Goal: Transaction & Acquisition: Purchase product/service

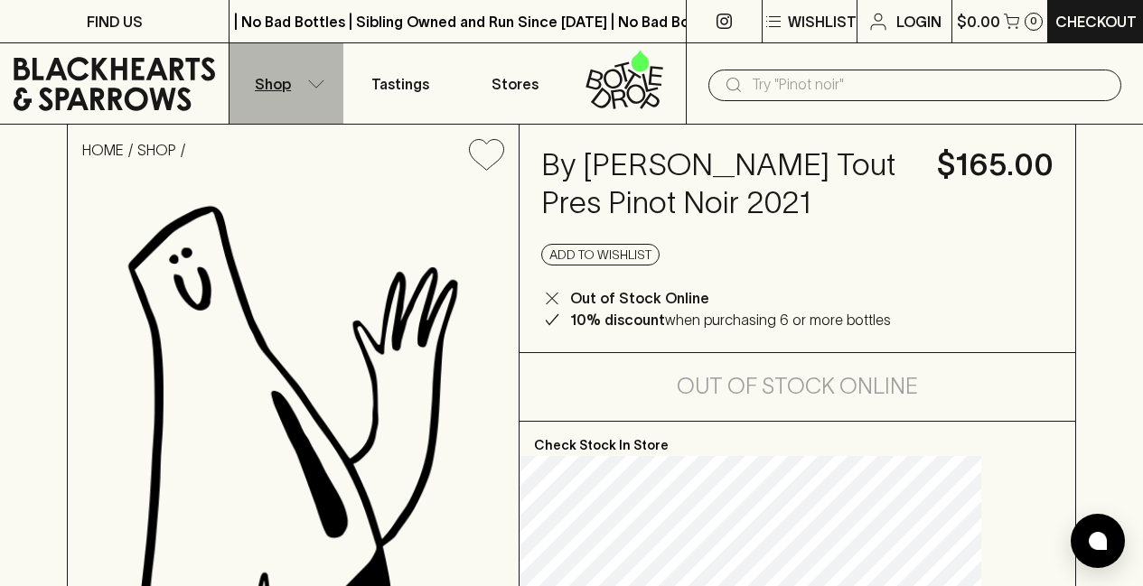
click at [307, 102] on button "Shop" at bounding box center [287, 83] width 114 height 80
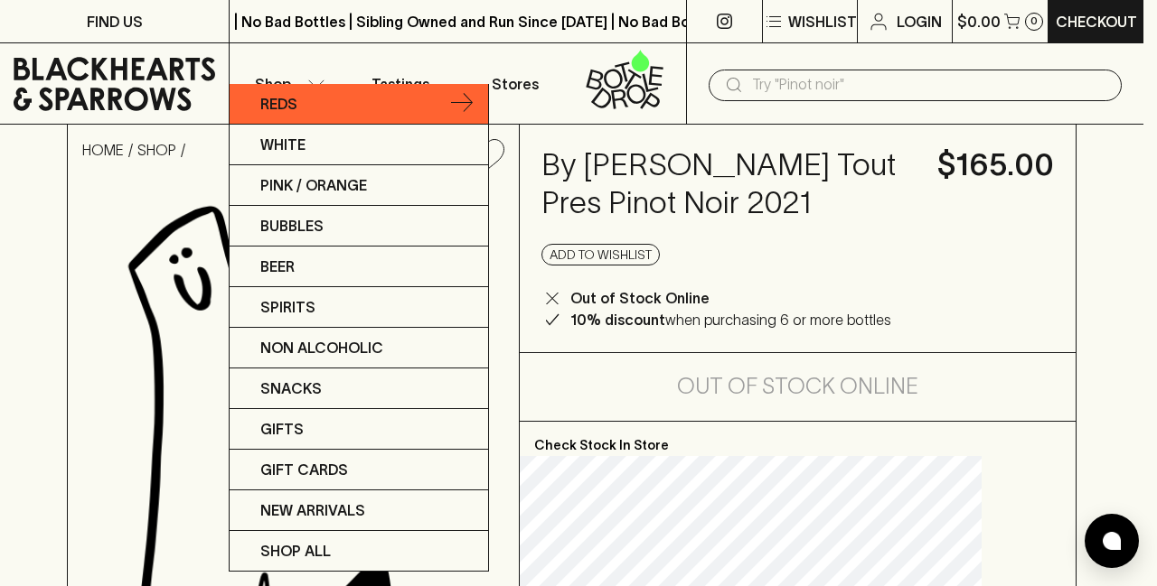
click at [381, 113] on link "Reds" at bounding box center [359, 104] width 258 height 41
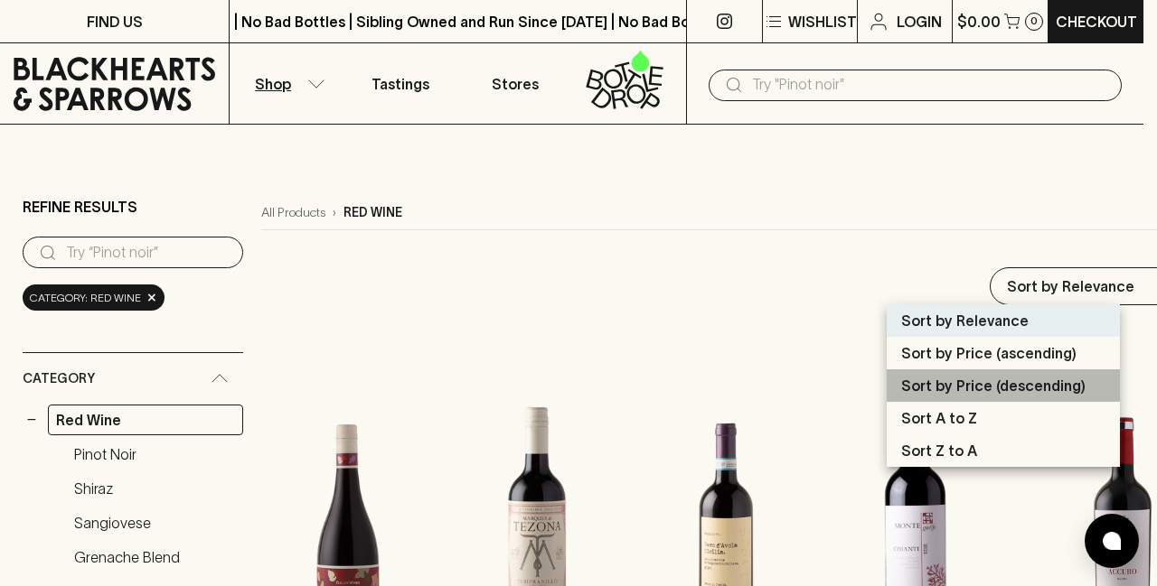
click at [944, 380] on p "Sort by Price (descending)" at bounding box center [993, 386] width 184 height 22
type input "price:desc"
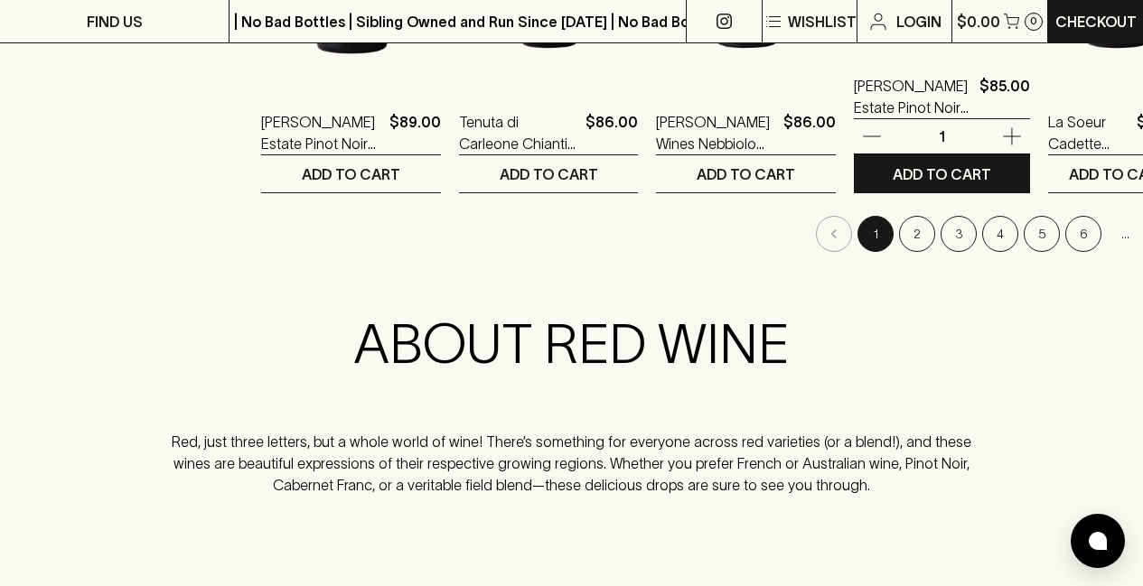
scroll to position [2040, 0]
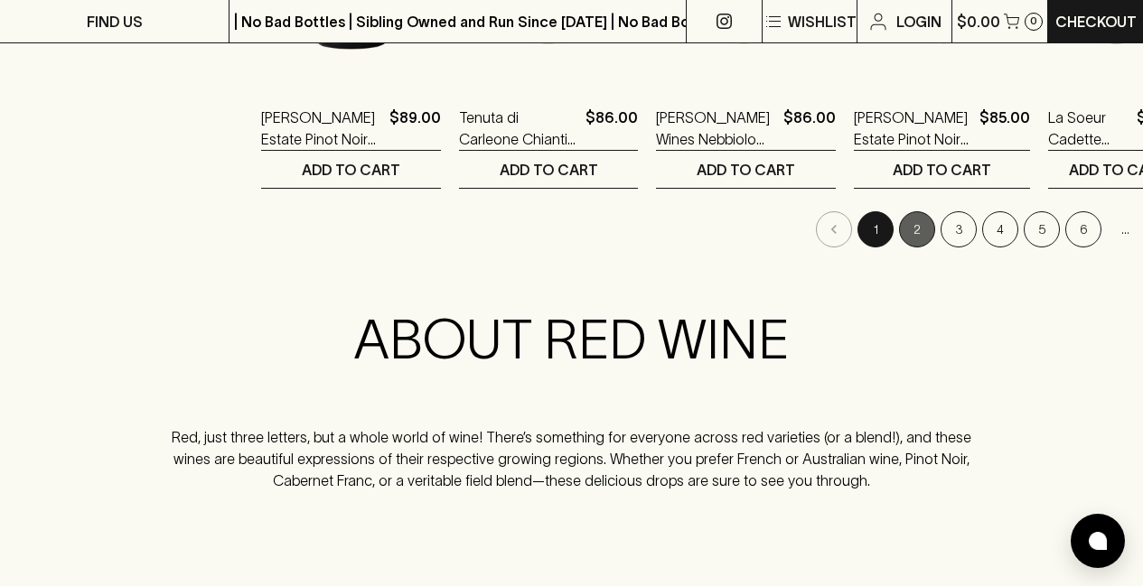
click at [899, 223] on button "2" at bounding box center [917, 229] width 36 height 36
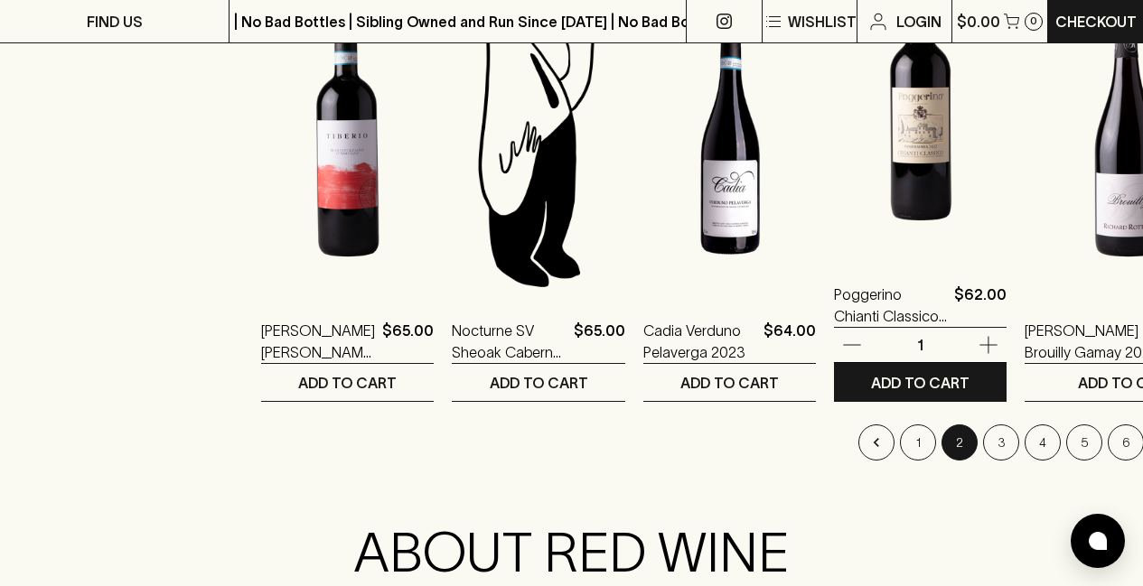
scroll to position [1828, 0]
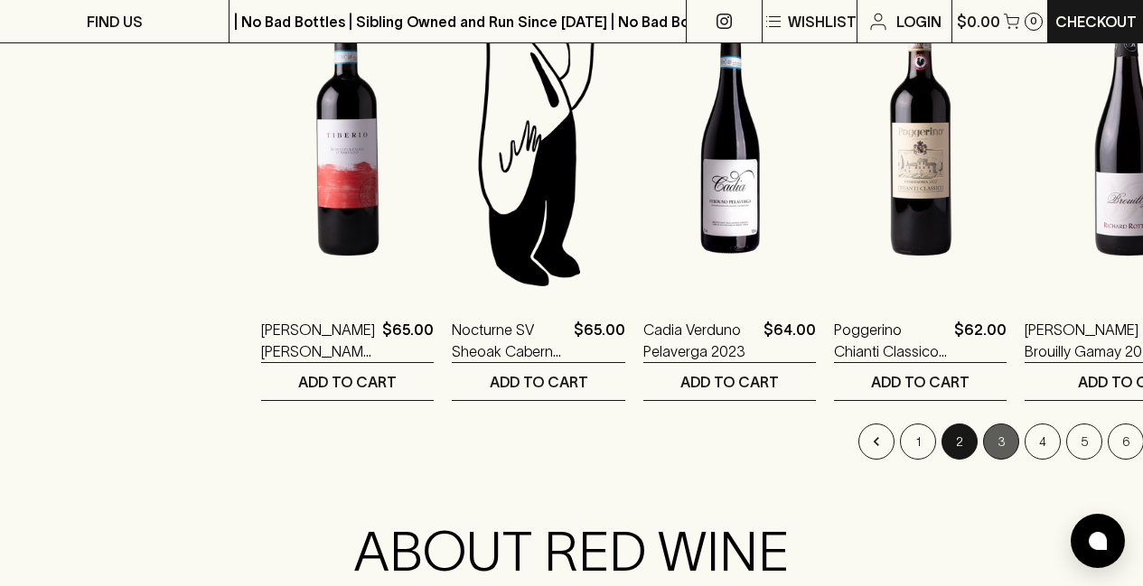
click at [983, 455] on button "3" at bounding box center [1001, 442] width 36 height 36
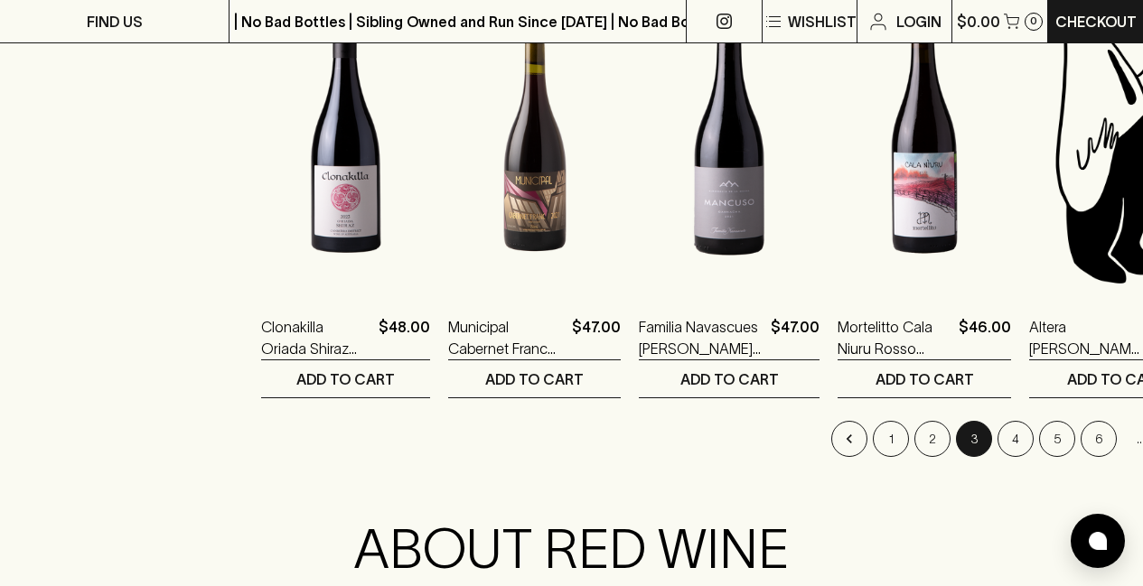
scroll to position [1834, 0]
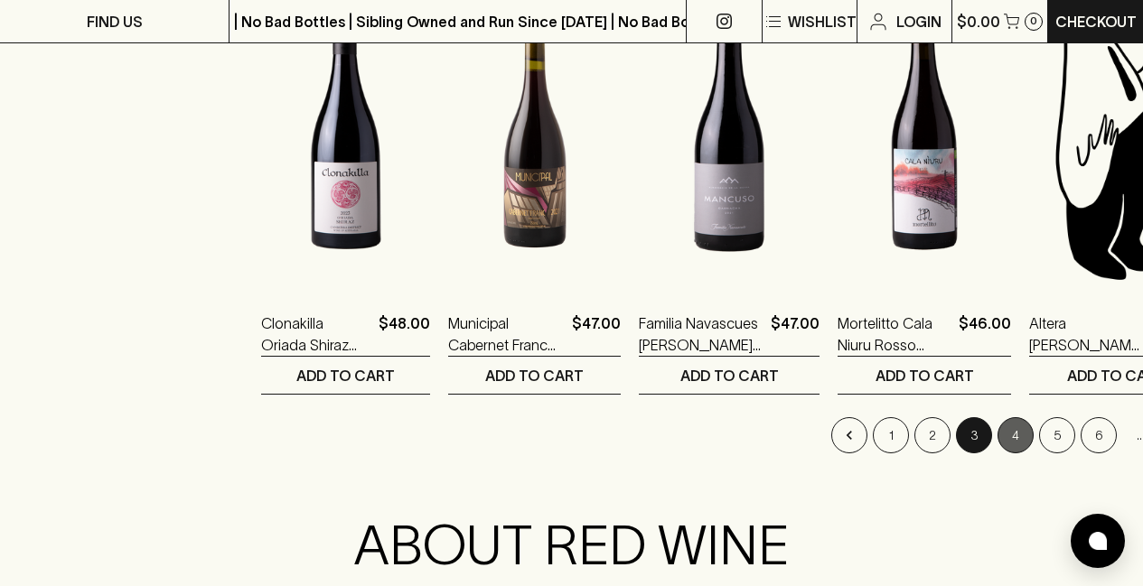
click at [998, 443] on button "4" at bounding box center [1016, 435] width 36 height 36
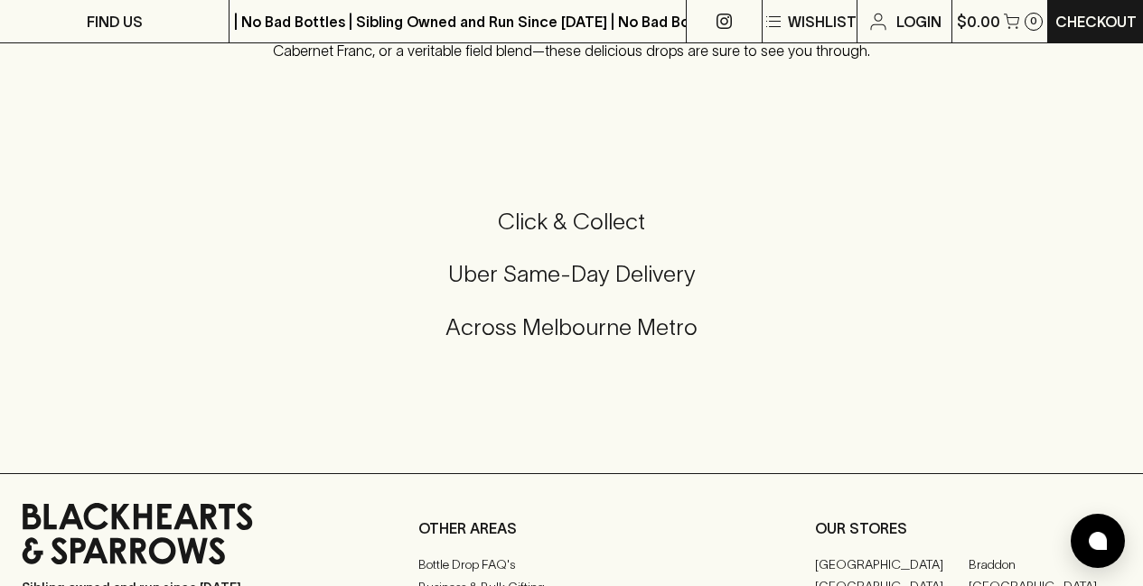
scroll to position [2471, 0]
